Goal: Information Seeking & Learning: Learn about a topic

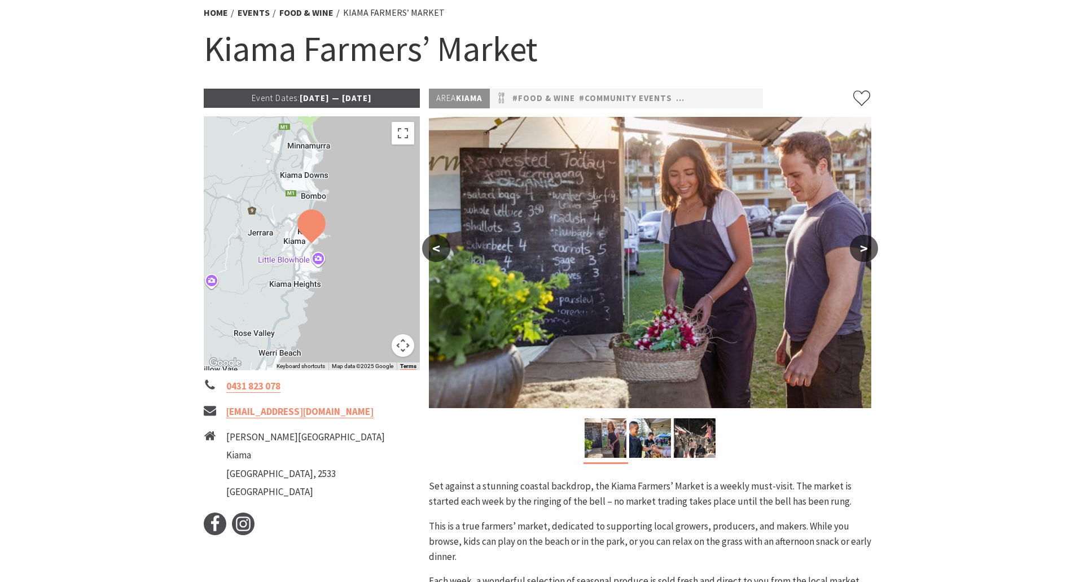
scroll to position [89, 0]
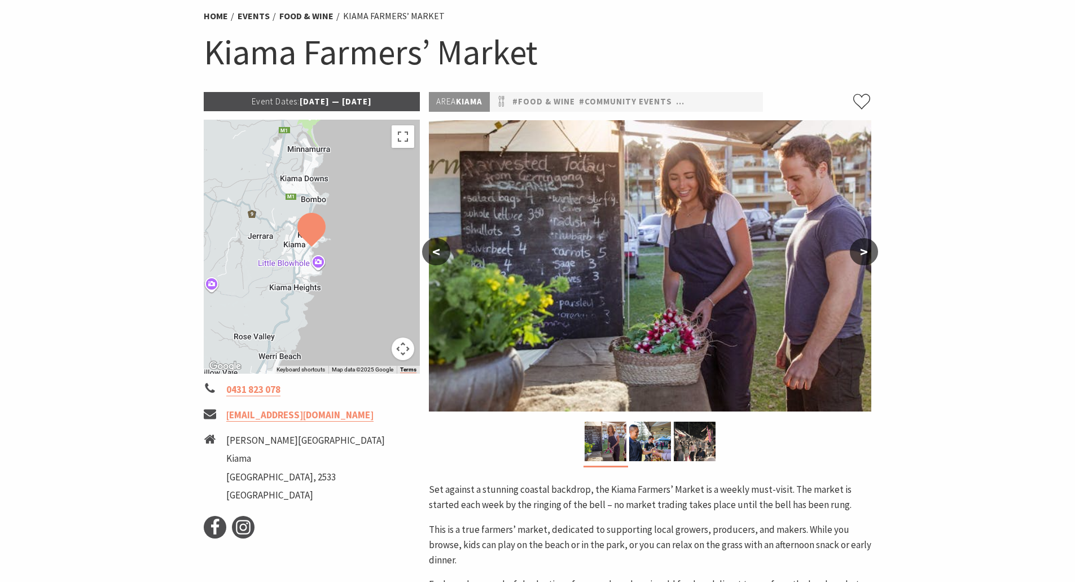
click at [857, 248] on button ">" at bounding box center [864, 251] width 28 height 27
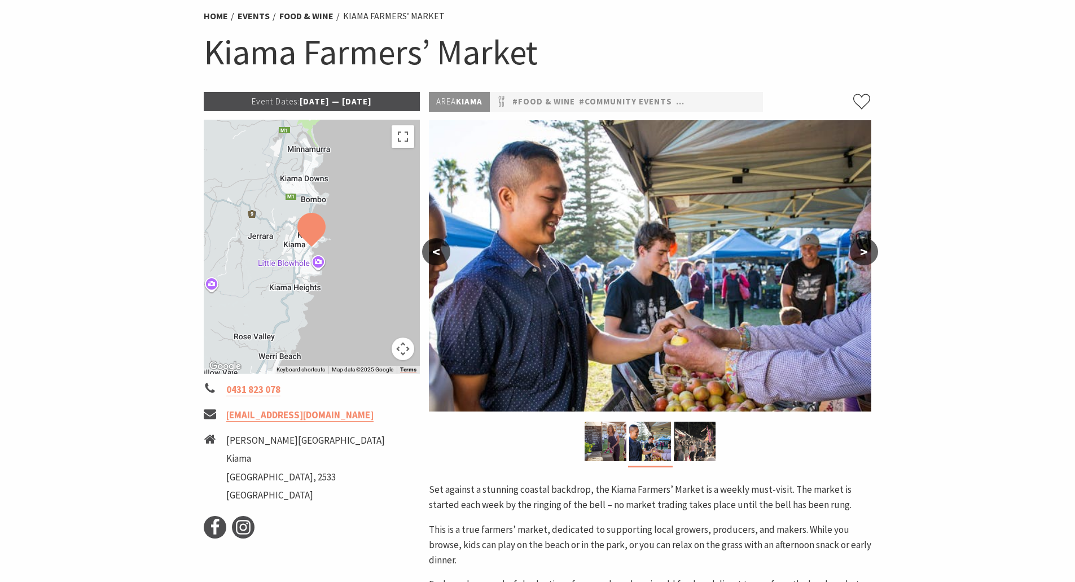
click at [857, 248] on button ">" at bounding box center [864, 251] width 28 height 27
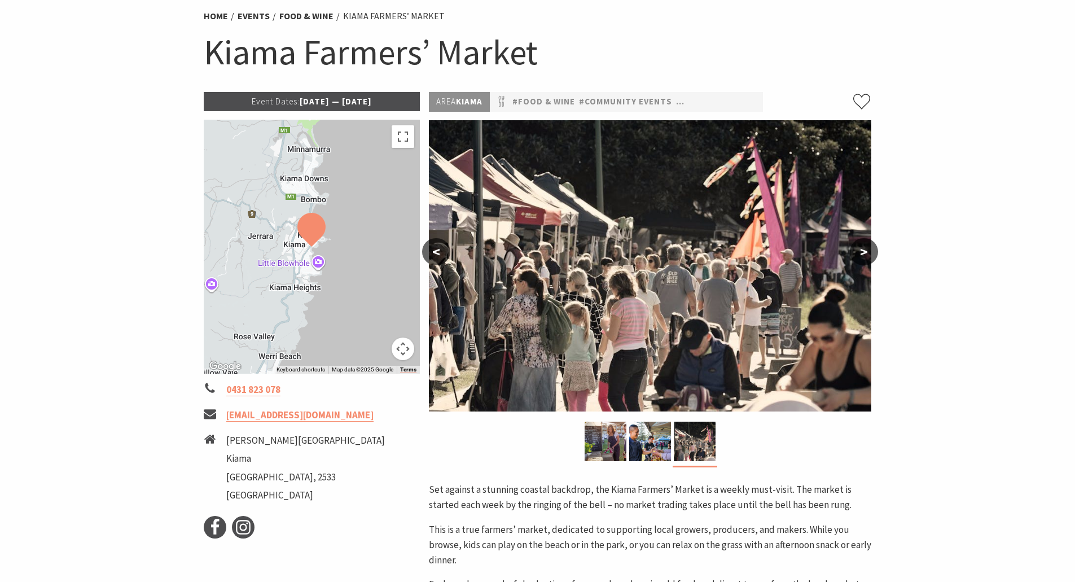
click at [857, 248] on button ">" at bounding box center [864, 251] width 28 height 27
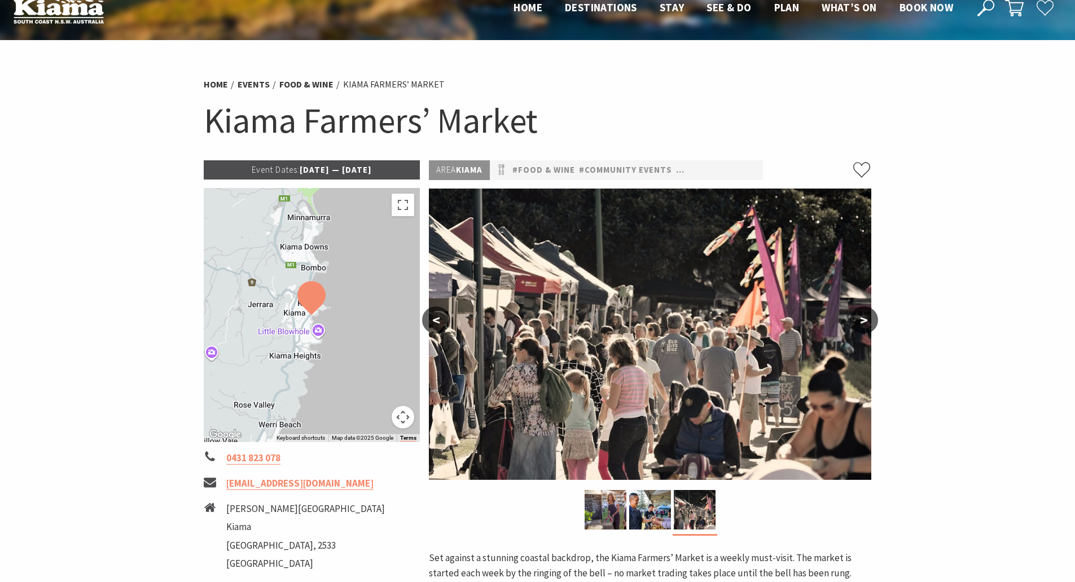
scroll to position [0, 0]
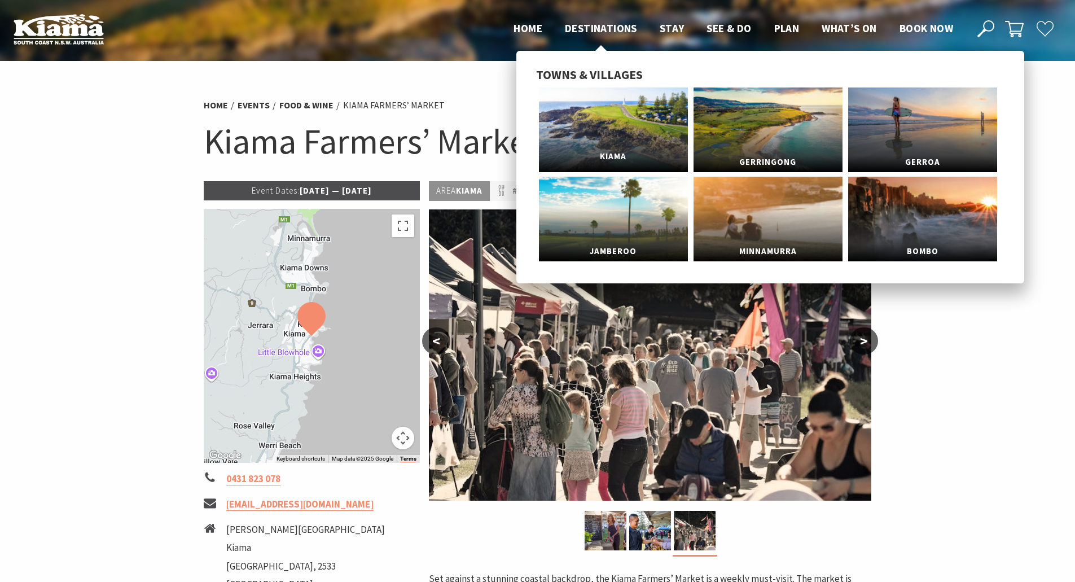
click at [602, 122] on link "Kiama" at bounding box center [613, 129] width 149 height 85
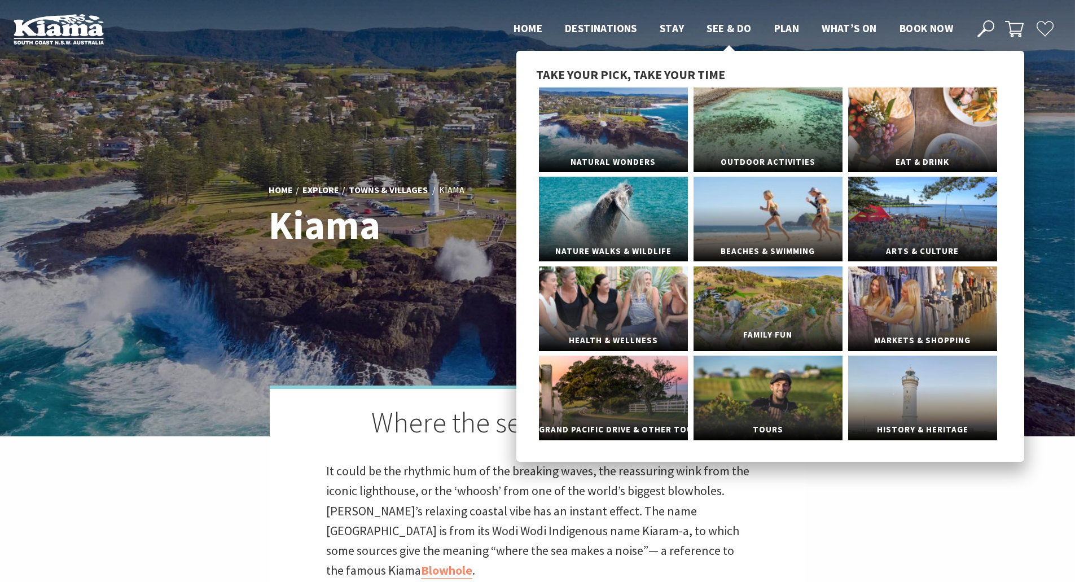
click at [770, 302] on link "Family Fun" at bounding box center [767, 308] width 149 height 85
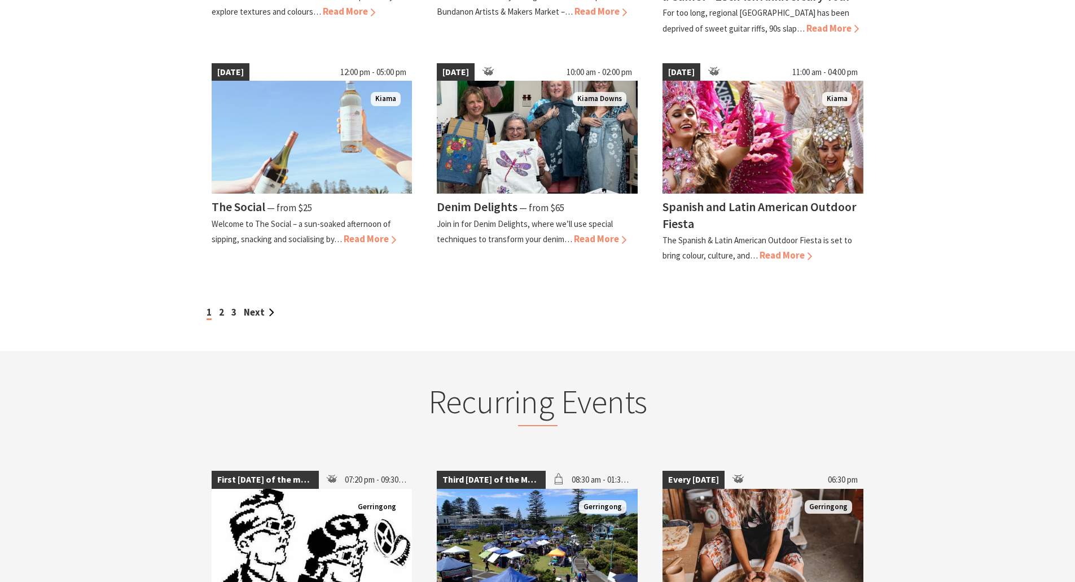
scroll to position [996, 0]
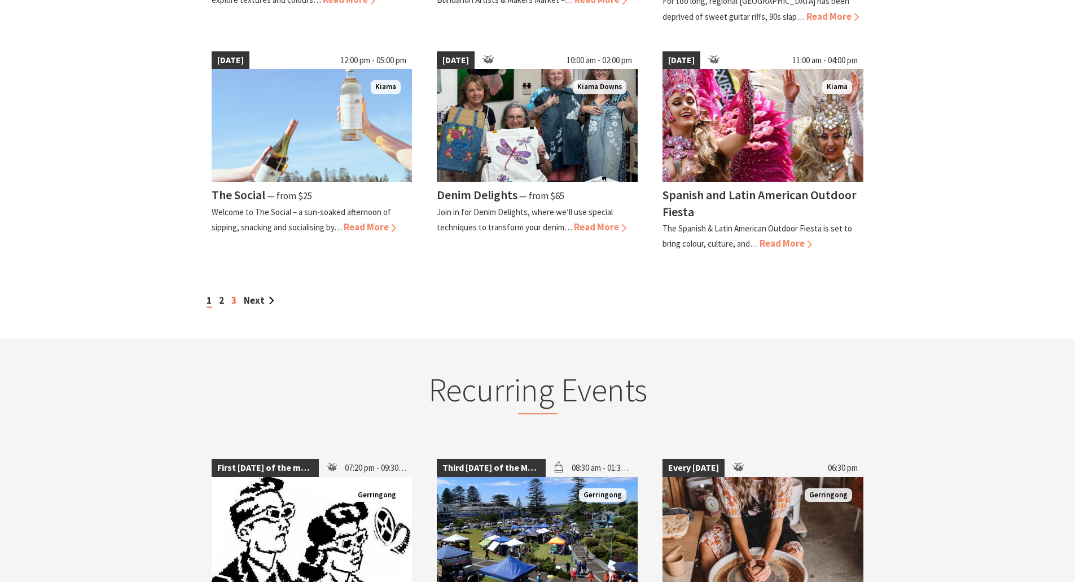
click at [235, 302] on link "3" at bounding box center [233, 300] width 5 height 12
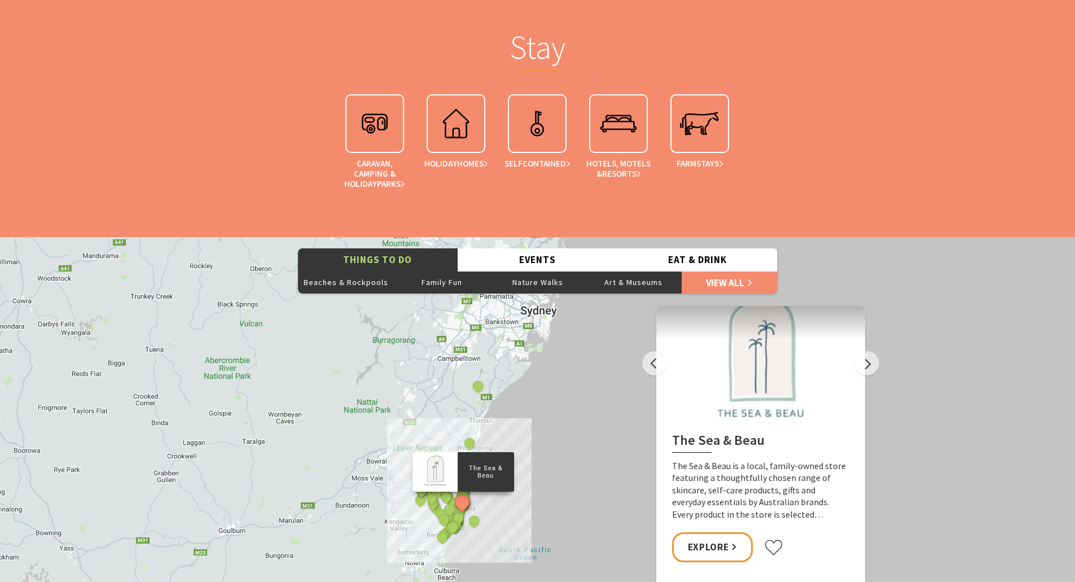
scroll to position [2177, 0]
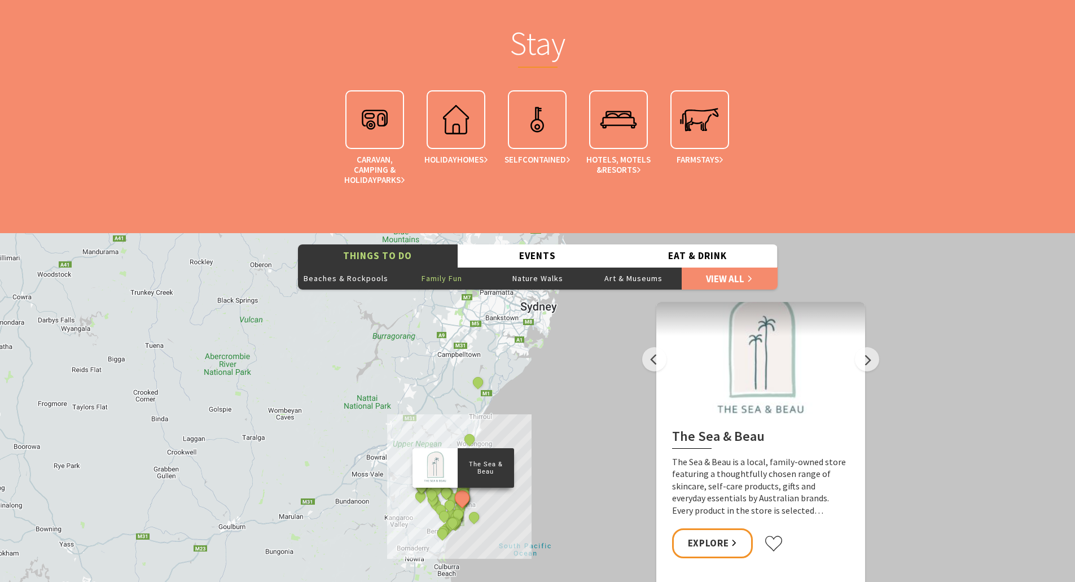
click at [451, 285] on button "Family Fun" at bounding box center [442, 278] width 96 height 23
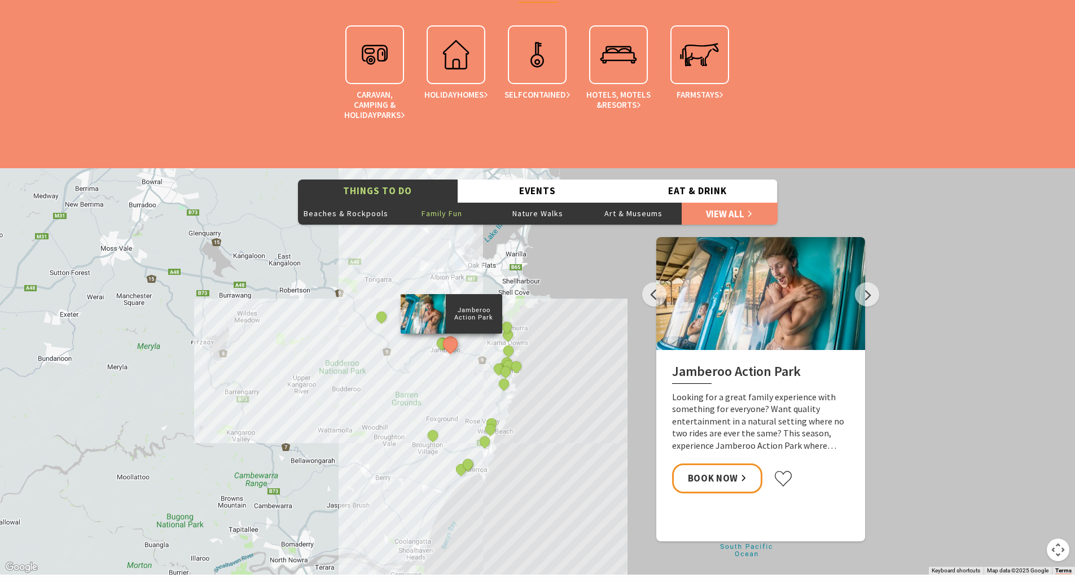
scroll to position [2280, 0]
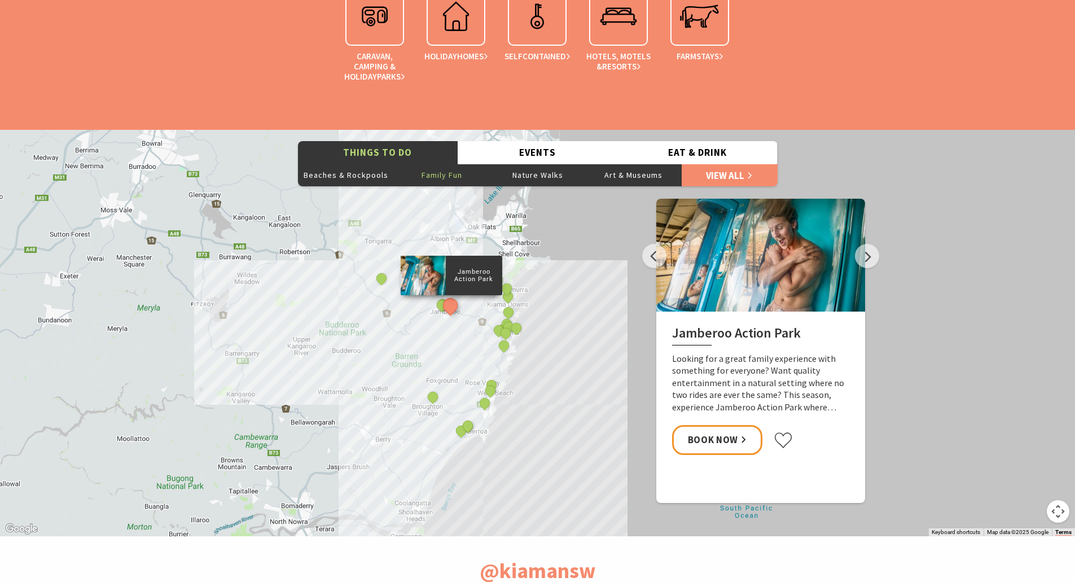
click at [473, 275] on p "Jamberoo Action Park" at bounding box center [473, 275] width 56 height 18
click at [482, 275] on p "Jamberoo Action Park" at bounding box center [473, 275] width 56 height 18
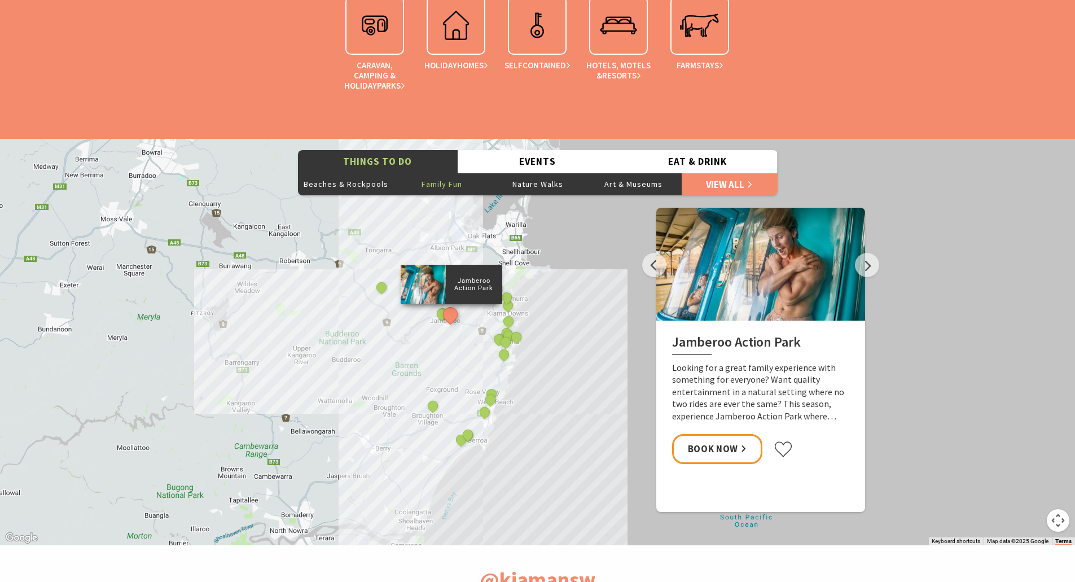
scroll to position [2275, 0]
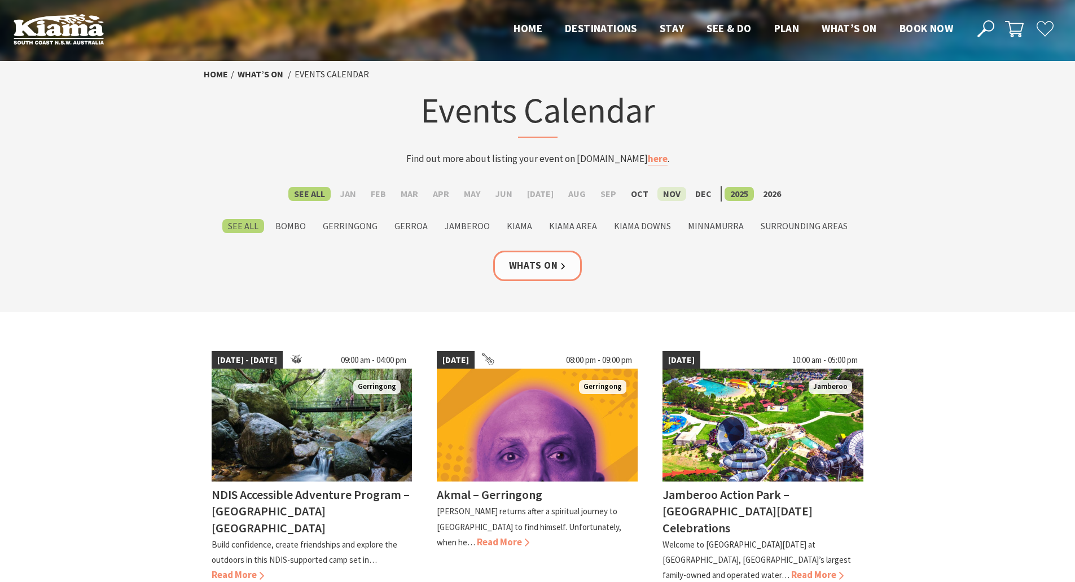
click at [667, 196] on label "Nov" at bounding box center [671, 194] width 29 height 14
click at [0, 0] on input "Nov" at bounding box center [0, 0] width 0 height 0
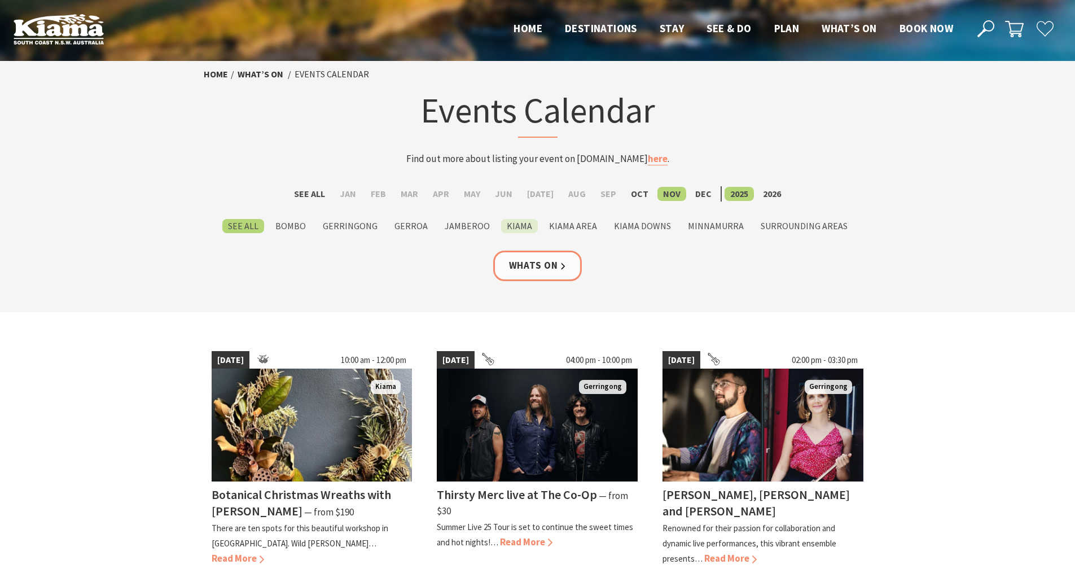
click at [515, 223] on label "Kiama" at bounding box center [519, 226] width 37 height 14
click at [0, 0] on input "Kiama" at bounding box center [0, 0] width 0 height 0
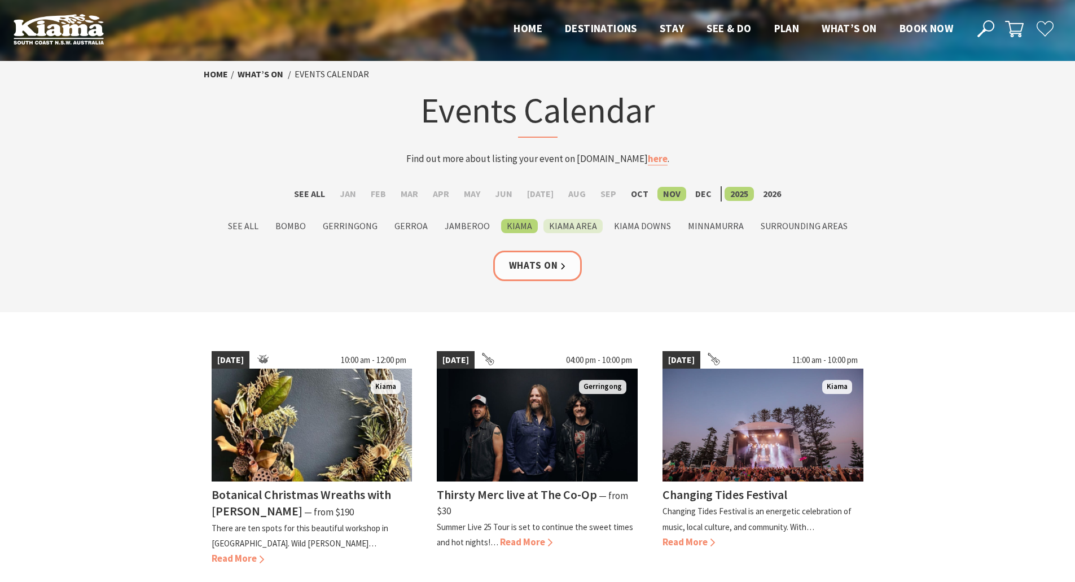
click at [563, 225] on label "Kiama Area" at bounding box center [572, 226] width 59 height 14
click at [0, 0] on input "Kiama Area" at bounding box center [0, 0] width 0 height 0
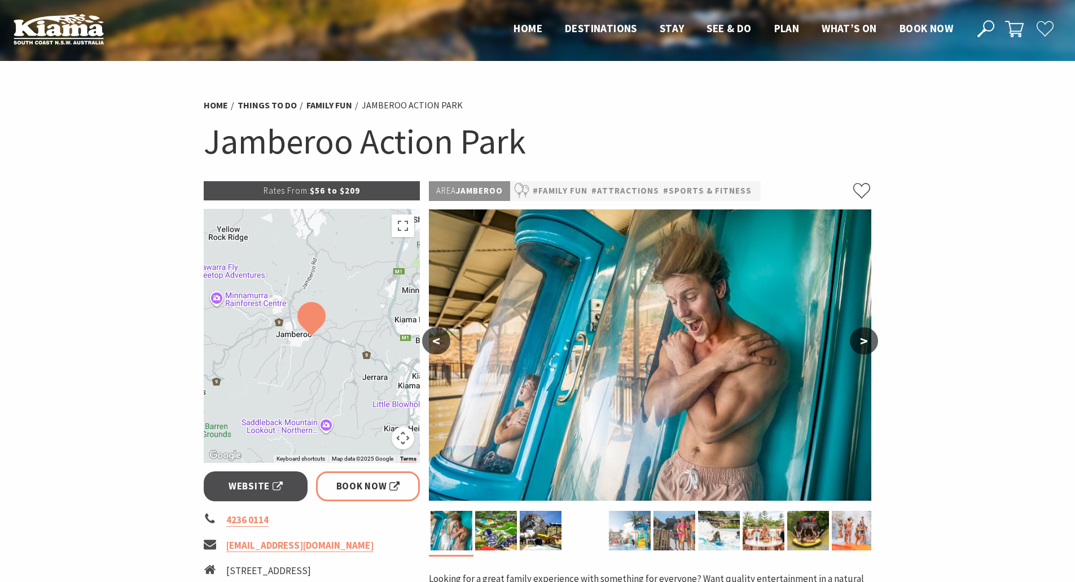
click at [872, 337] on button ">" at bounding box center [864, 340] width 28 height 27
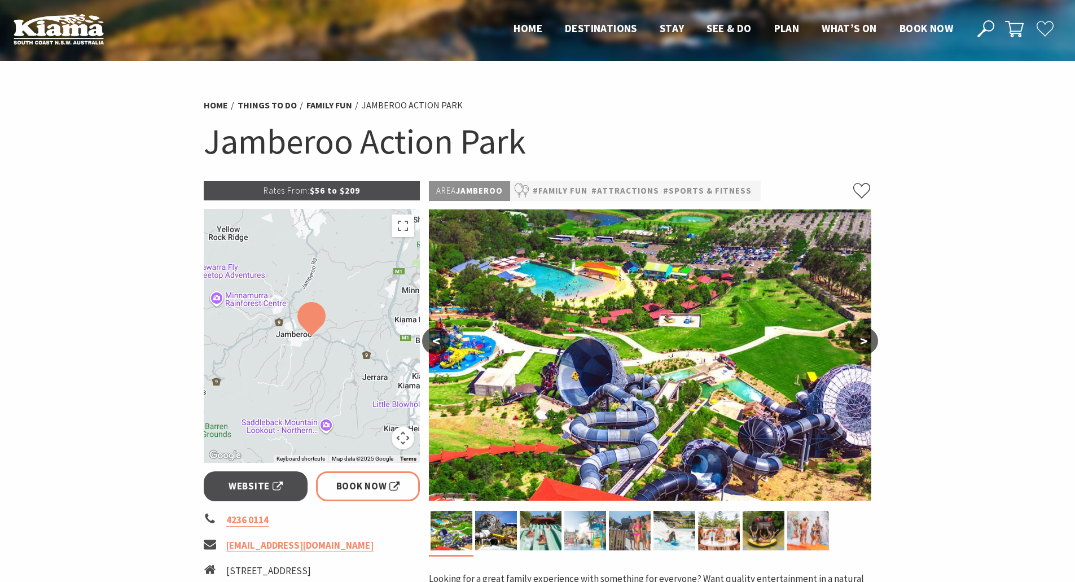
click at [872, 337] on button ">" at bounding box center [864, 340] width 28 height 27
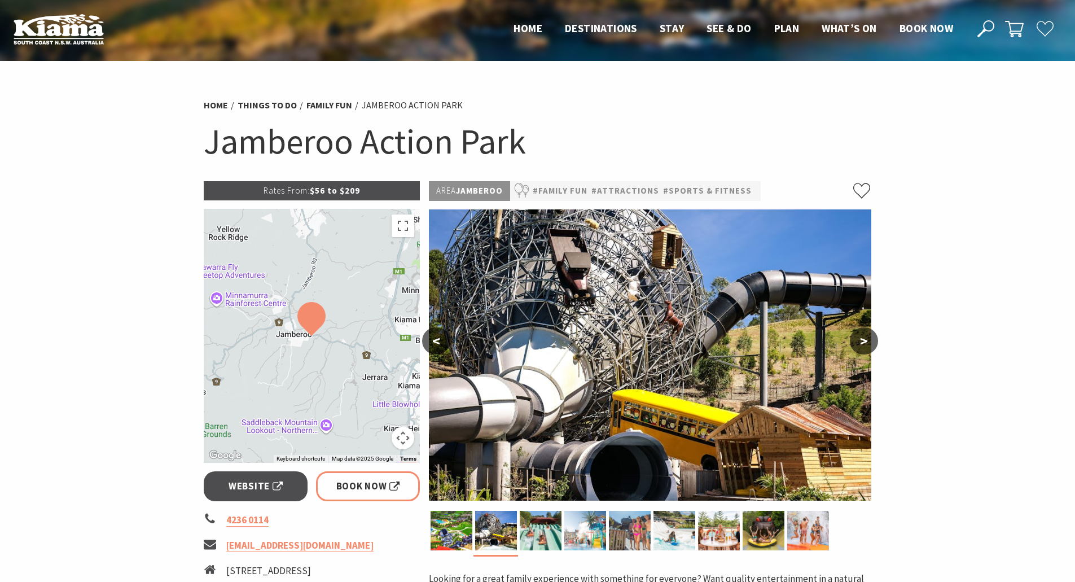
click at [872, 337] on button ">" at bounding box center [864, 340] width 28 height 27
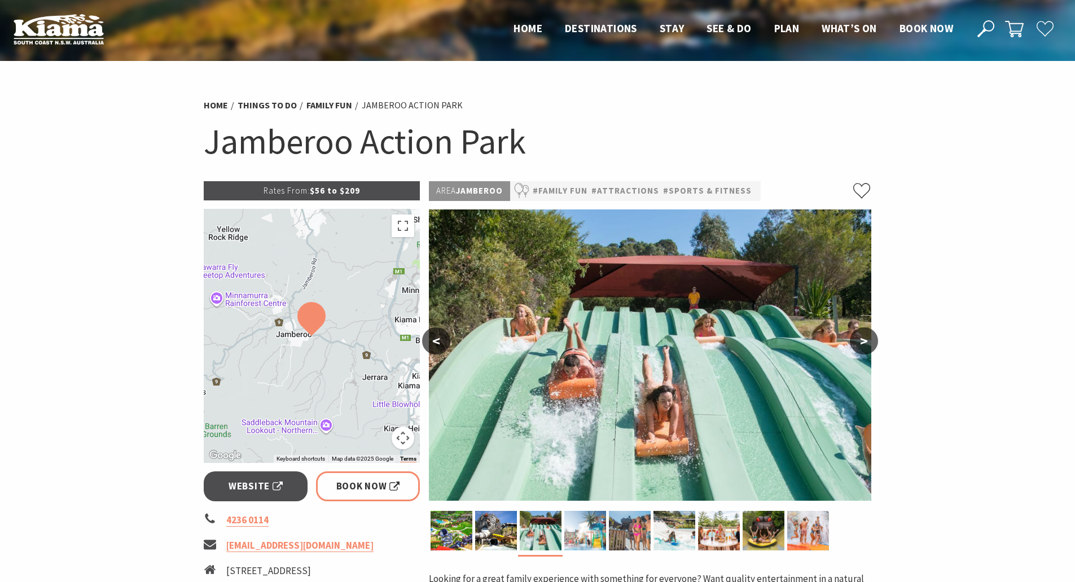
click at [872, 337] on button ">" at bounding box center [864, 340] width 28 height 27
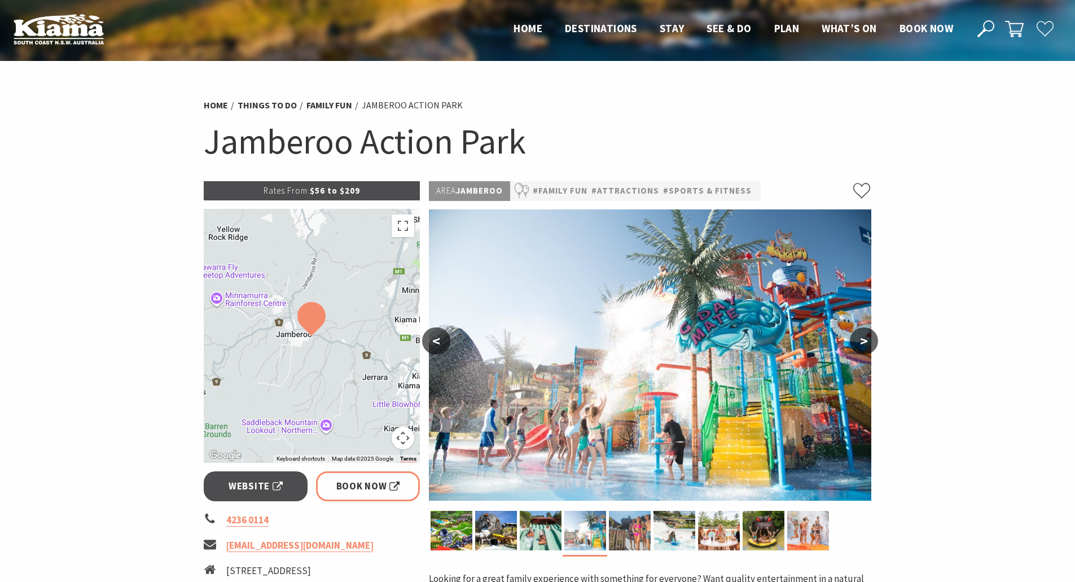
click at [872, 337] on button ">" at bounding box center [864, 340] width 28 height 27
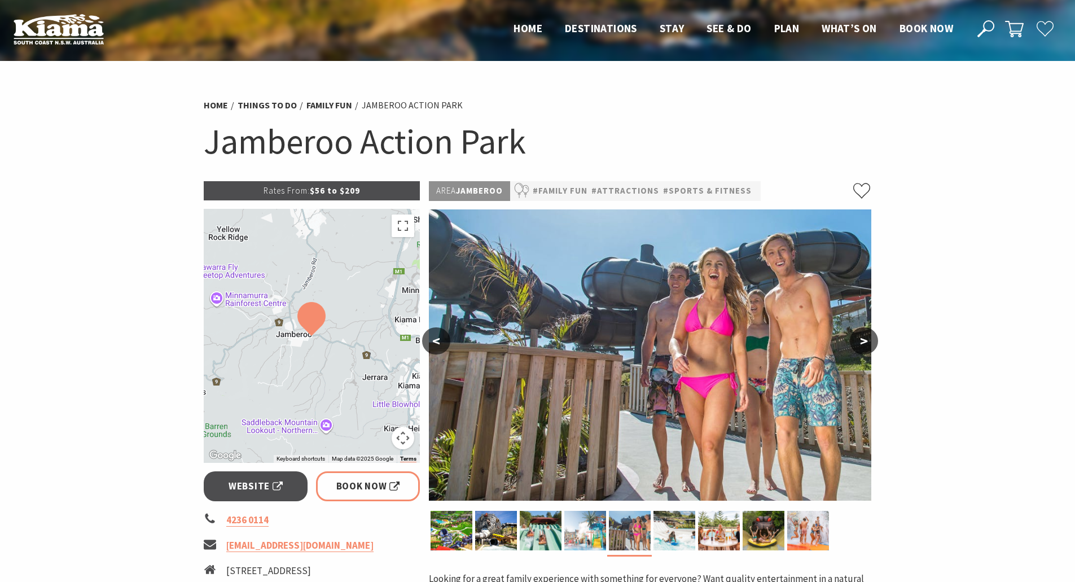
click at [872, 337] on button ">" at bounding box center [864, 340] width 28 height 27
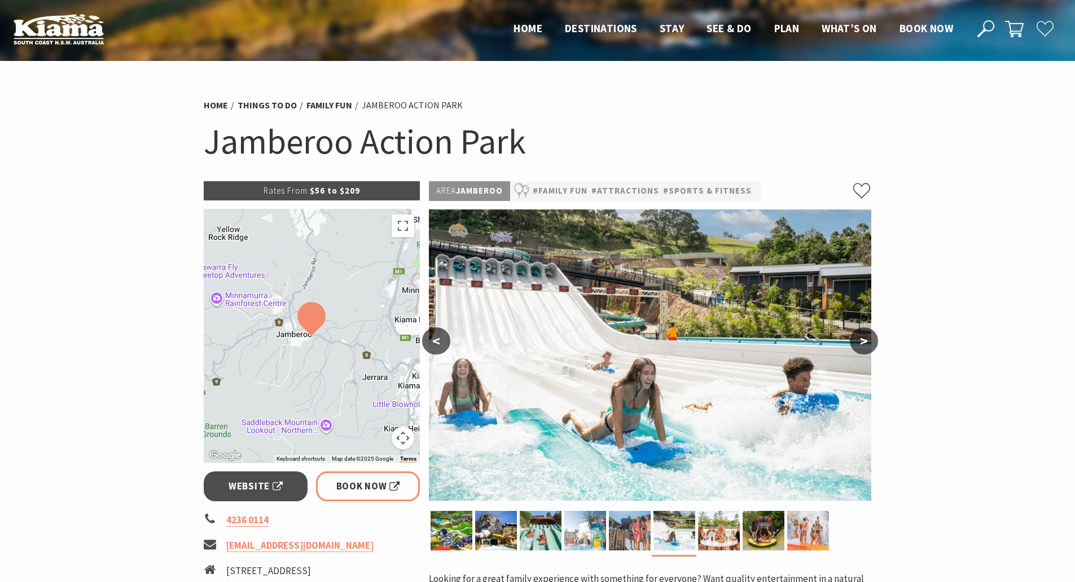
click at [872, 337] on button ">" at bounding box center [864, 340] width 28 height 27
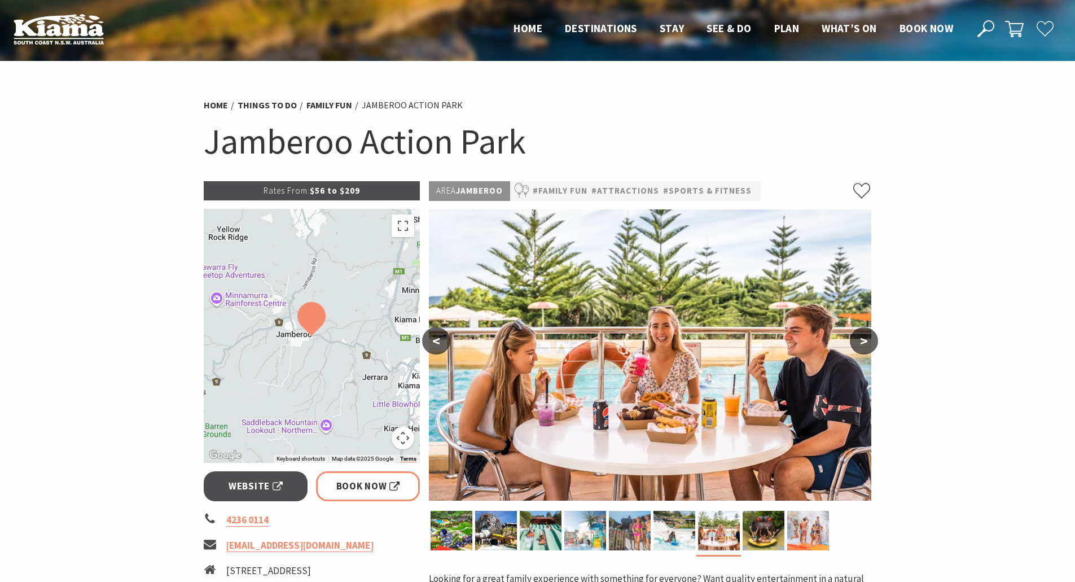
click at [872, 337] on button ">" at bounding box center [864, 340] width 28 height 27
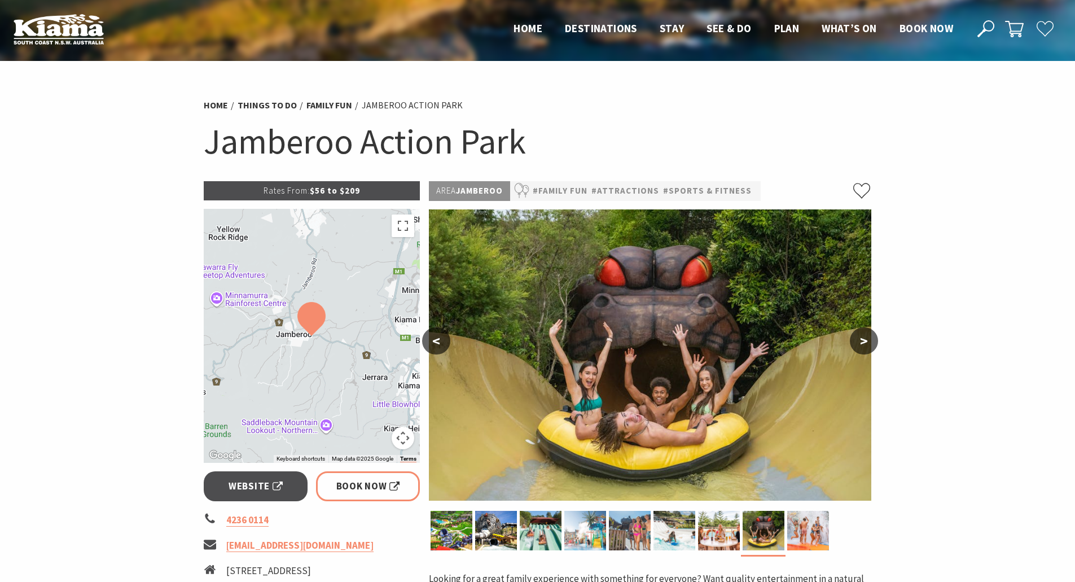
click at [872, 337] on button ">" at bounding box center [864, 340] width 28 height 27
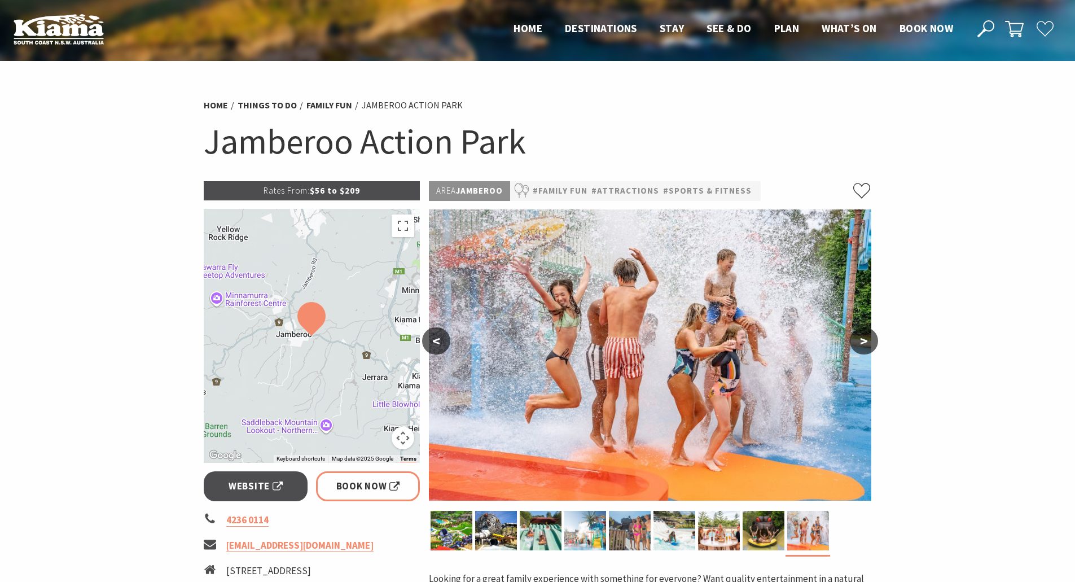
click at [872, 337] on button ">" at bounding box center [864, 340] width 28 height 27
click at [869, 342] on button ">" at bounding box center [864, 340] width 28 height 27
click at [864, 342] on button ">" at bounding box center [864, 340] width 28 height 27
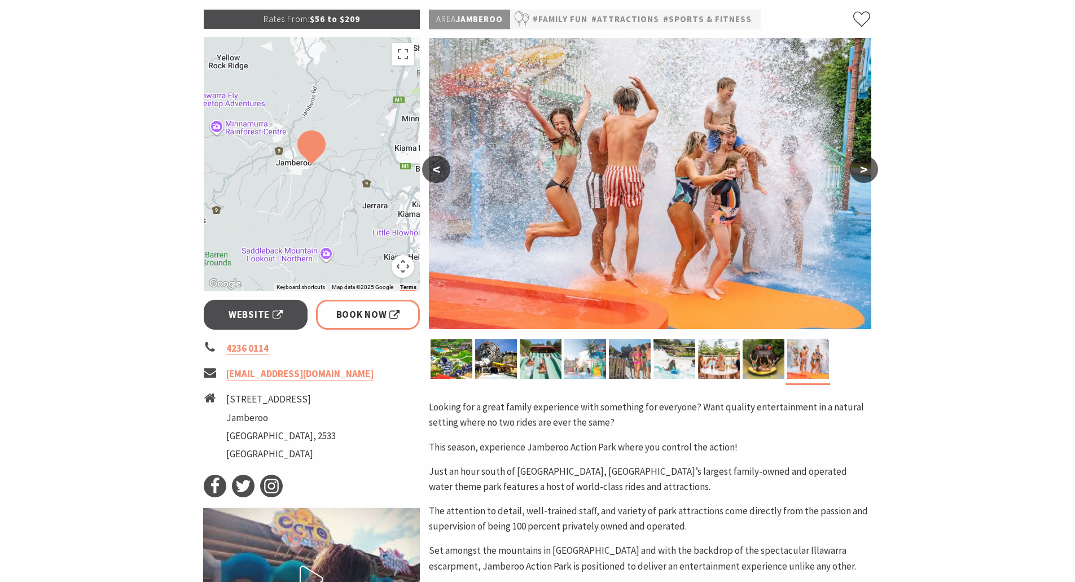
scroll to position [164, 0]
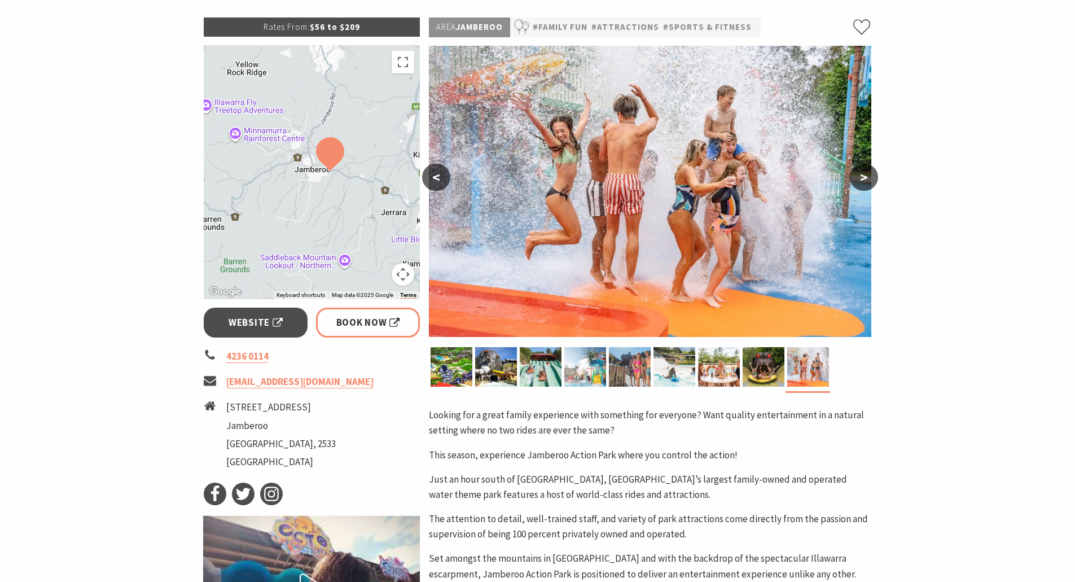
drag, startPoint x: 378, startPoint y: 213, endPoint x: 396, endPoint y: 213, distance: 17.5
click at [396, 213] on div at bounding box center [312, 172] width 217 height 254
click at [862, 173] on button ">" at bounding box center [864, 177] width 28 height 27
click at [438, 177] on button "<" at bounding box center [436, 177] width 28 height 27
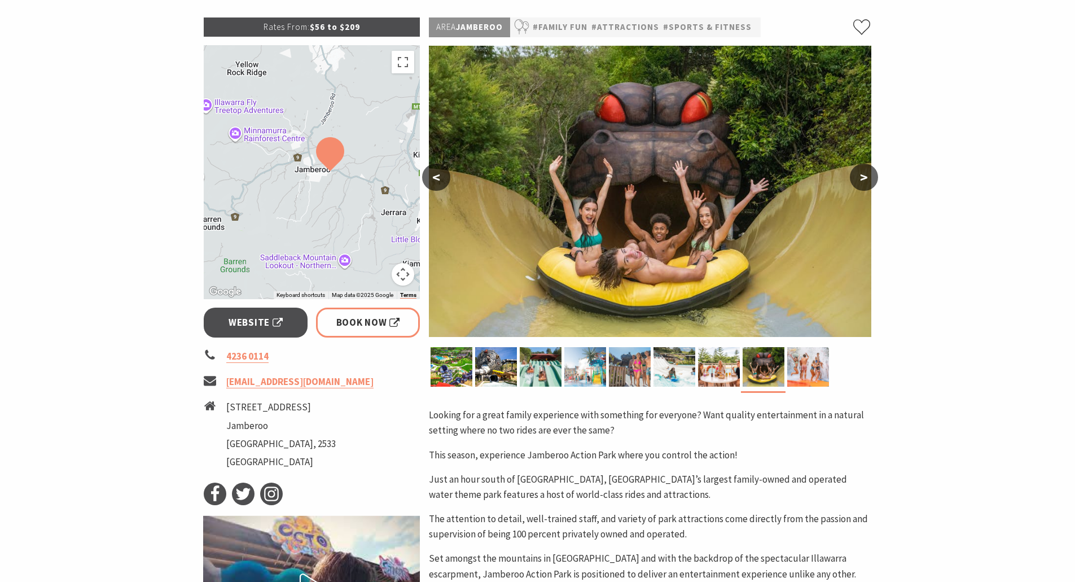
click at [438, 177] on button "<" at bounding box center [436, 177] width 28 height 27
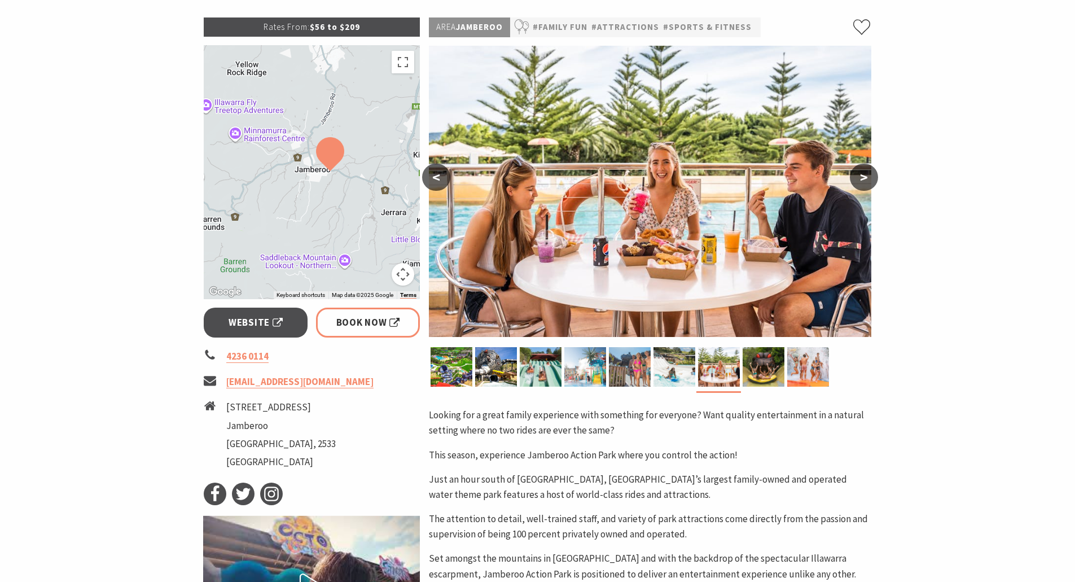
click at [438, 177] on button "<" at bounding box center [436, 177] width 28 height 27
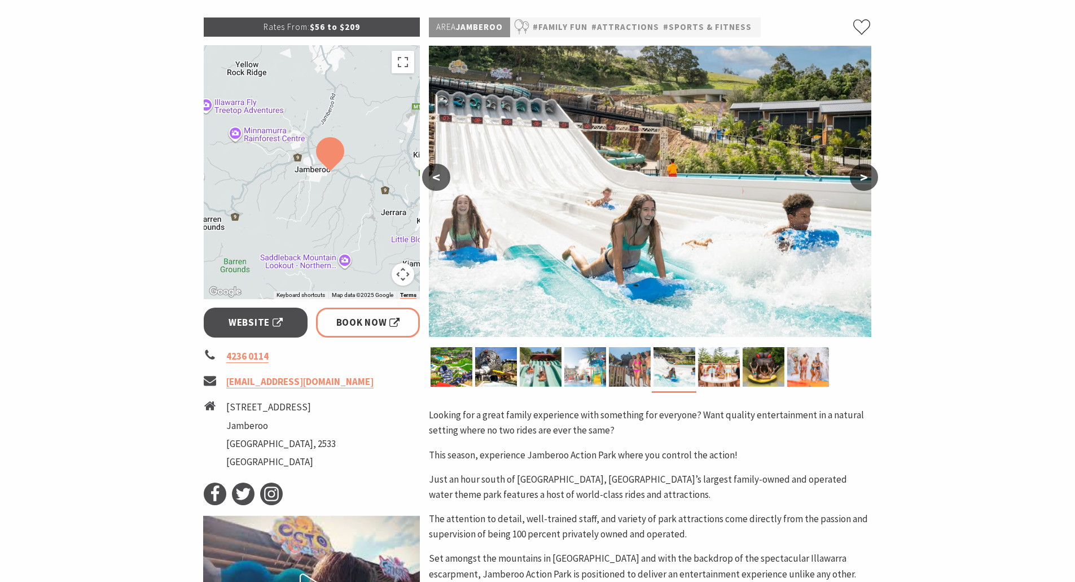
click at [438, 177] on button "<" at bounding box center [436, 177] width 28 height 27
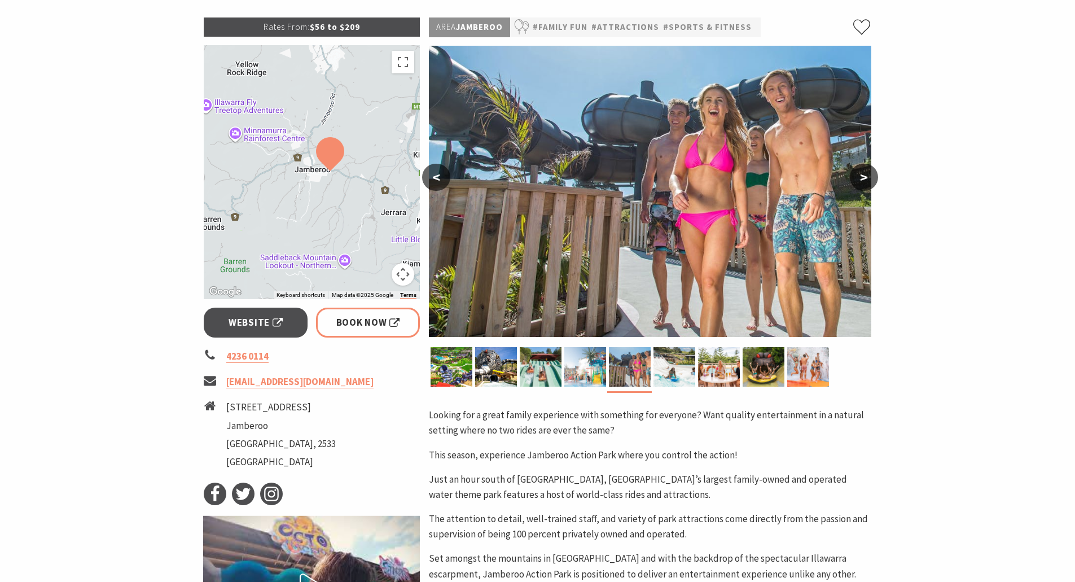
click at [438, 177] on button "<" at bounding box center [436, 177] width 28 height 27
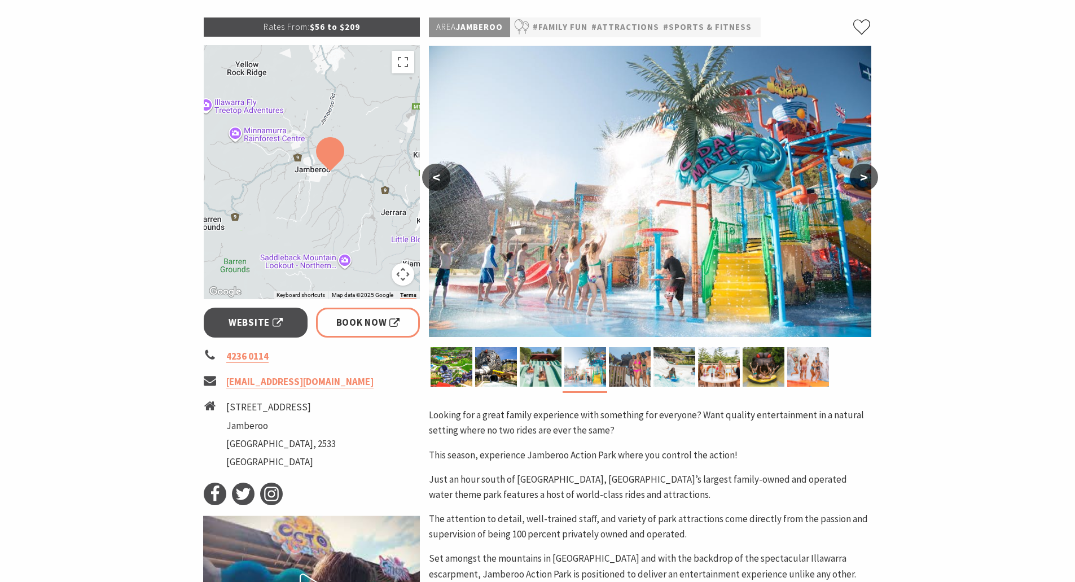
click at [438, 177] on button "<" at bounding box center [436, 177] width 28 height 27
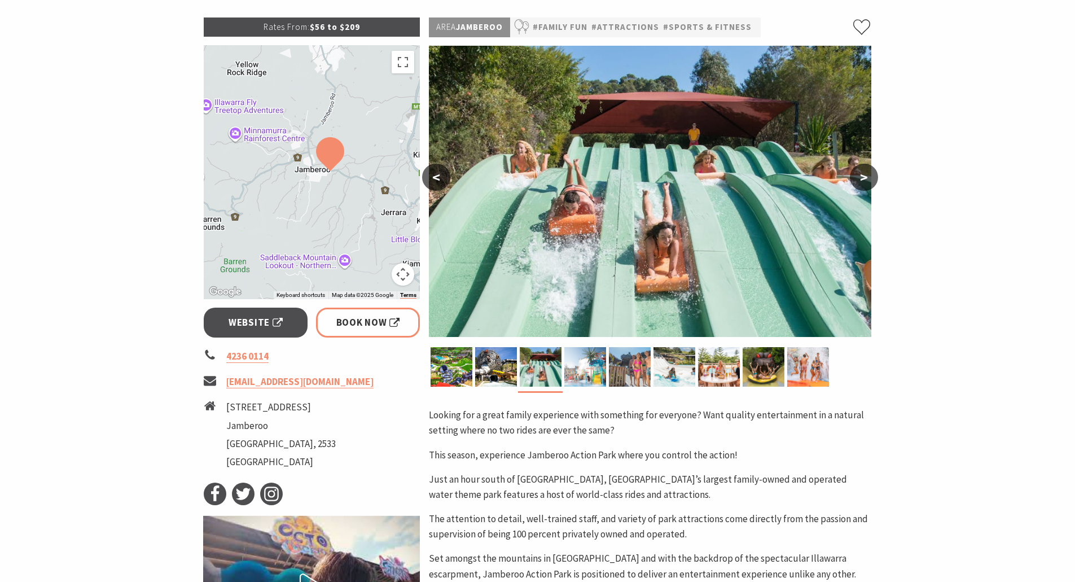
click at [438, 177] on button "<" at bounding box center [436, 177] width 28 height 27
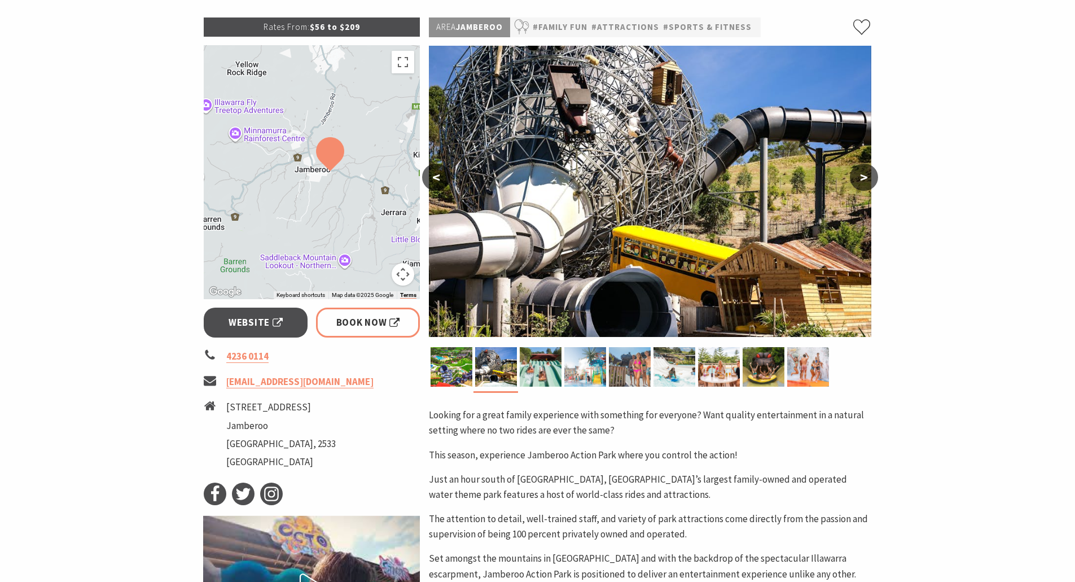
click at [438, 177] on button "<" at bounding box center [436, 177] width 28 height 27
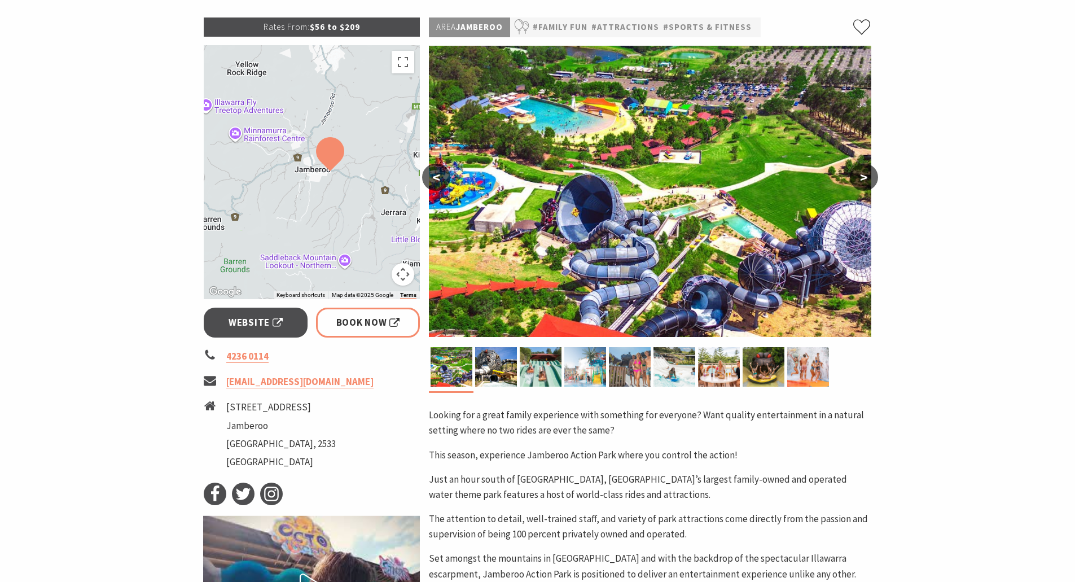
click at [438, 177] on button "<" at bounding box center [436, 177] width 28 height 27
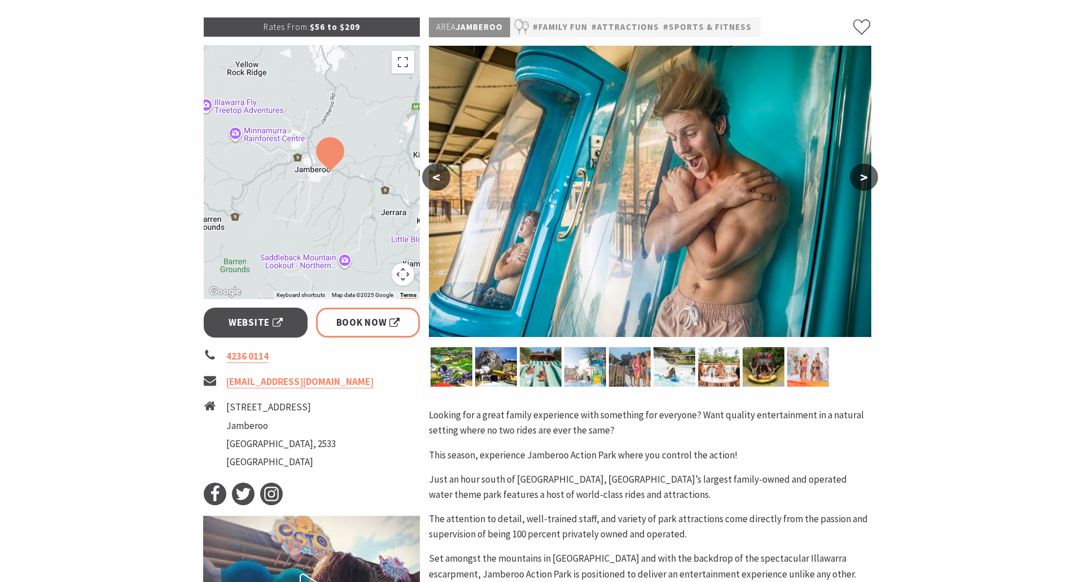
click at [438, 177] on button "<" at bounding box center [436, 177] width 28 height 27
